Goal: Task Accomplishment & Management: Complete application form

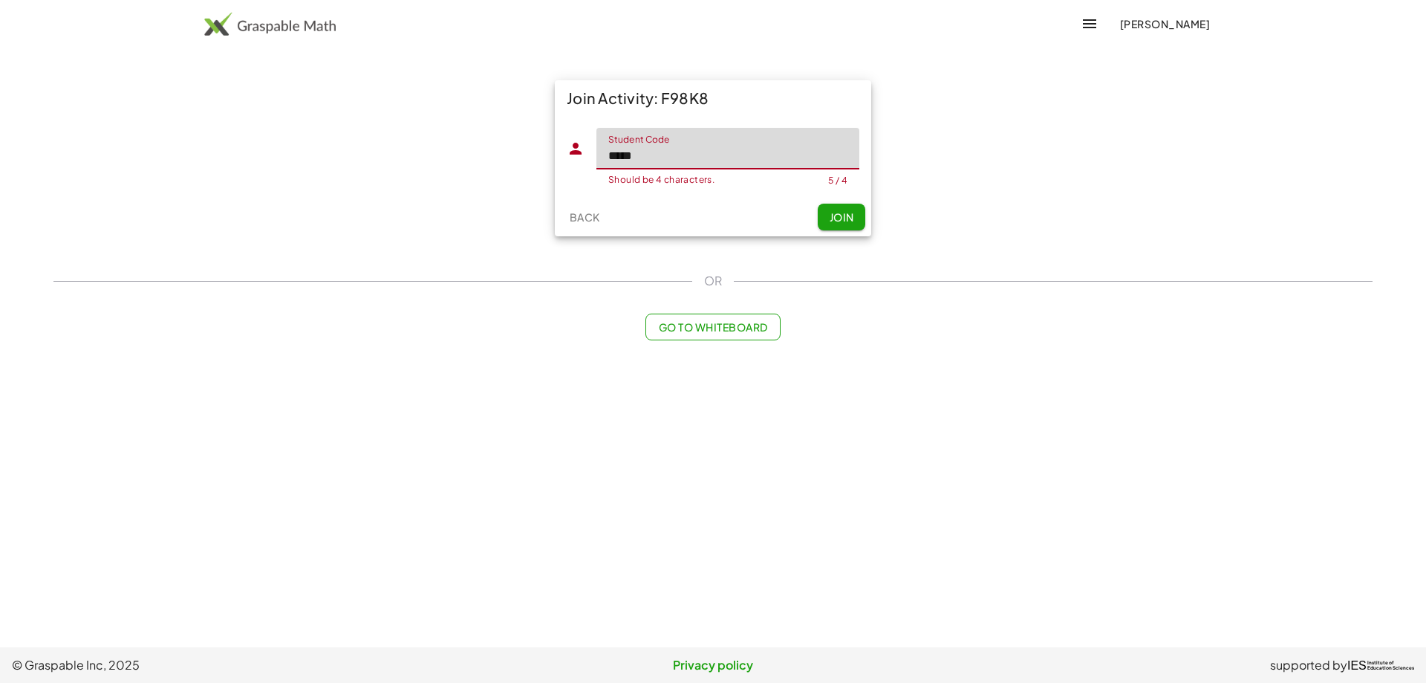
type input "*****"
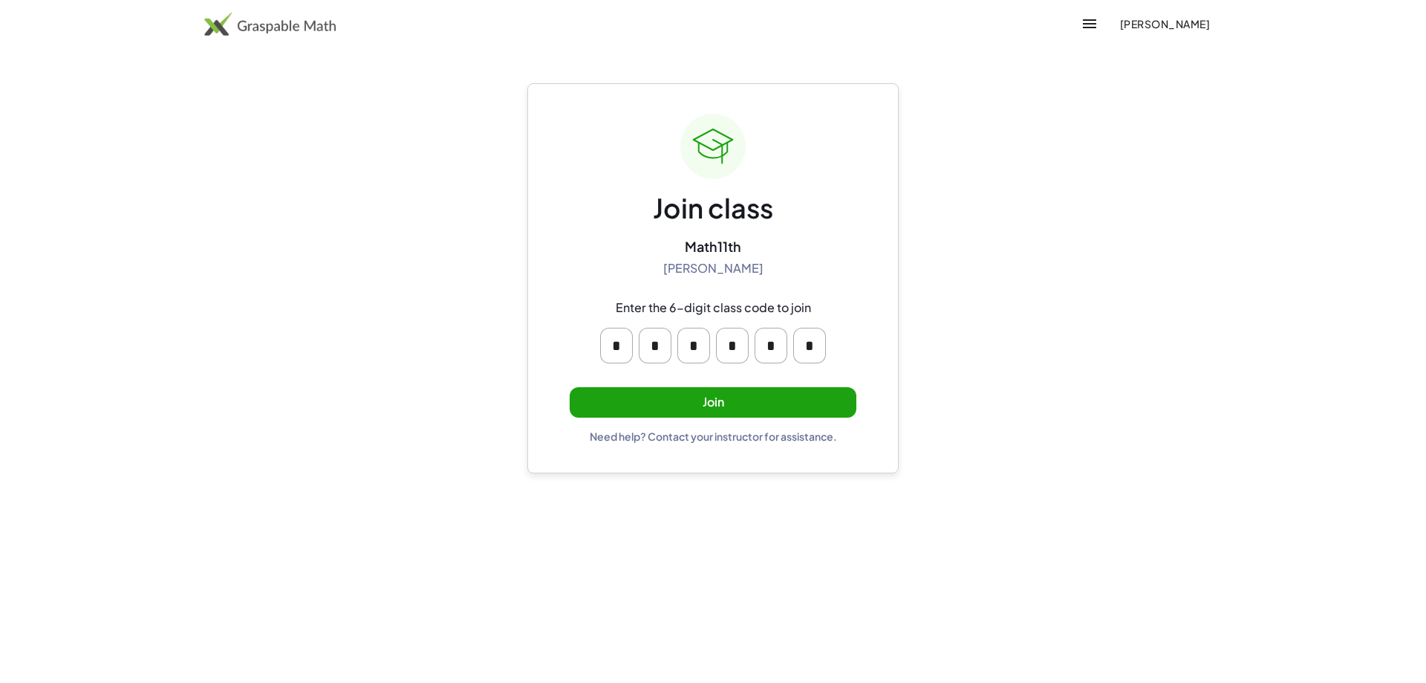
click at [698, 394] on button "Join" at bounding box center [713, 402] width 287 height 30
